Goal: Task Accomplishment & Management: Use online tool/utility

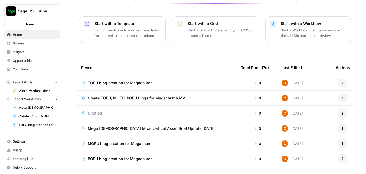
scroll to position [75, 0]
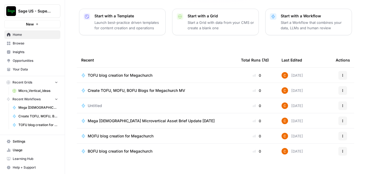
click at [135, 148] on span "BOFU blog creation for Megachurch" at bounding box center [120, 150] width 65 height 5
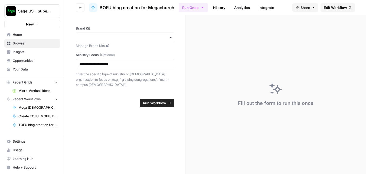
click at [110, 42] on div "button" at bounding box center [125, 37] width 99 height 10
click at [105, 50] on div "Sage" at bounding box center [125, 52] width 98 height 10
click at [155, 100] on span "Run Workflow" at bounding box center [154, 102] width 23 height 5
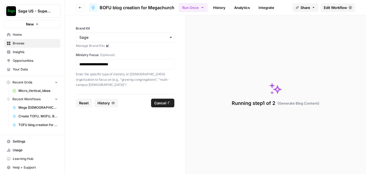
click at [155, 100] on span "Cancel" at bounding box center [160, 102] width 12 height 5
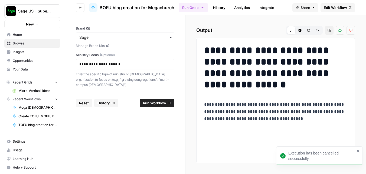
click at [143, 100] on span "Run Workflow" at bounding box center [154, 102] width 23 height 5
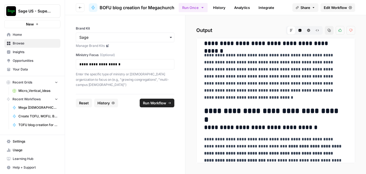
scroll to position [487, 0]
